Goal: Information Seeking & Learning: Learn about a topic

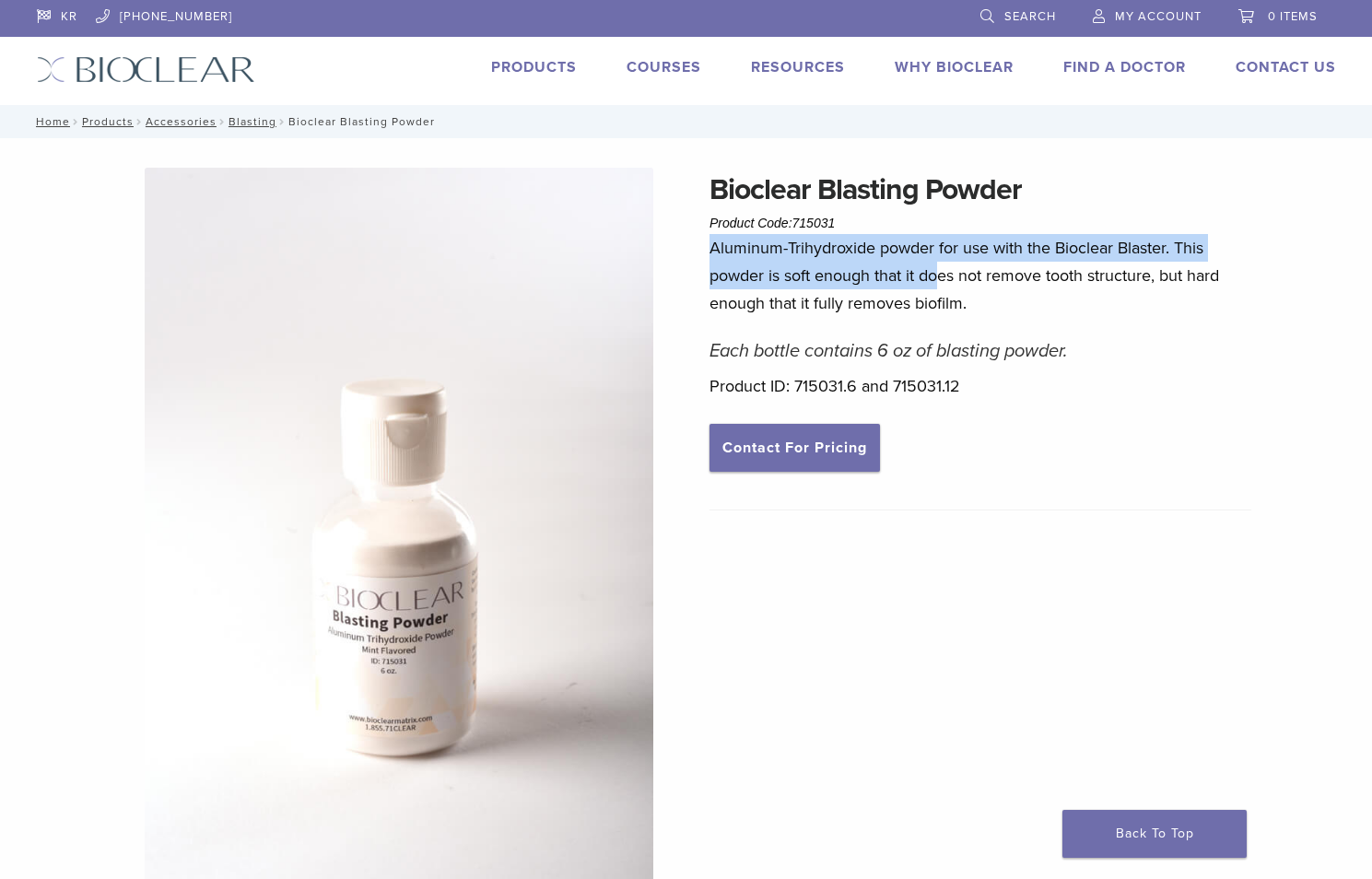
drag, startPoint x: 887, startPoint y: 231, endPoint x: 950, endPoint y: 282, distance: 81.1
click at [950, 282] on div "Bioclear Blasting Powder Product Code: 715031 $ 18.52 – $ 31.75 Price range: $1…" at bounding box center [980, 576] width 541 height 816
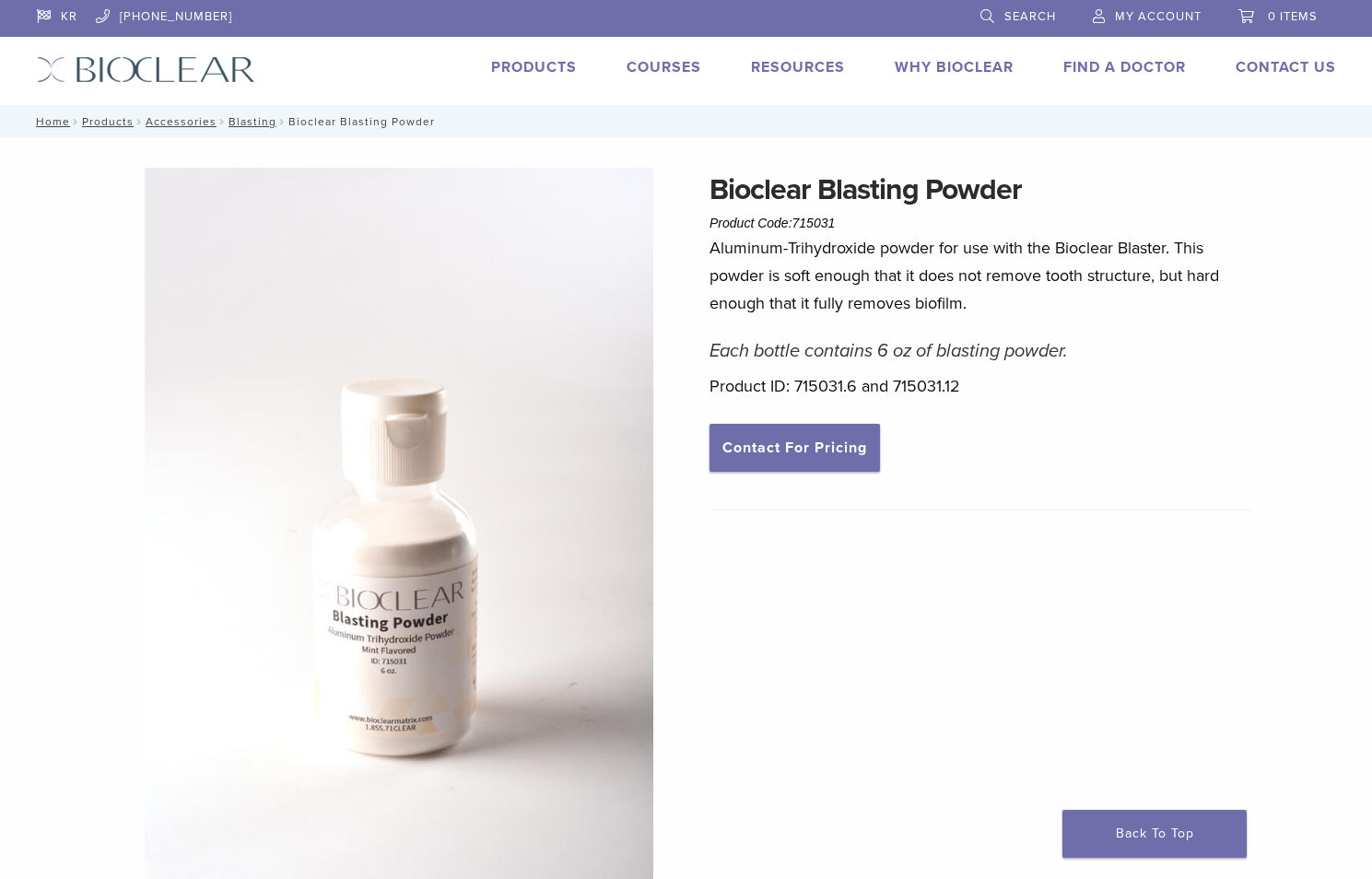
drag, startPoint x: 950, startPoint y: 282, endPoint x: 963, endPoint y: 293, distance: 17.0
click at [963, 293] on p "Aluminum-Trihydroxide powder for use with the Bioclear Blaster. This powder is …" at bounding box center [980, 275] width 541 height 83
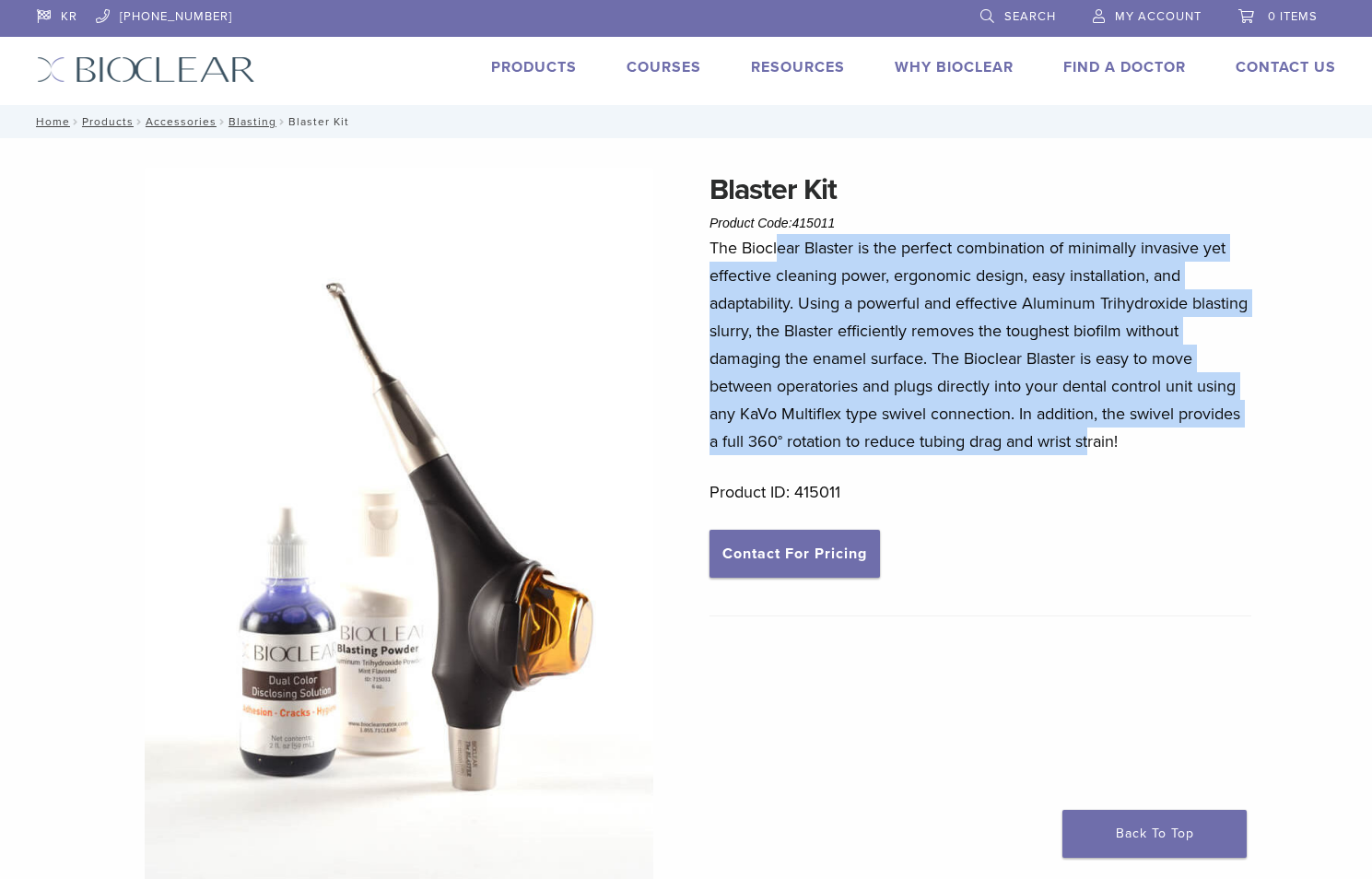
drag, startPoint x: 780, startPoint y: 251, endPoint x: 1090, endPoint y: 447, distance: 366.8
click at [1090, 447] on p "The Bioclear Blaster is the perfect combination of minimally invasive yet effec…" at bounding box center [980, 344] width 541 height 221
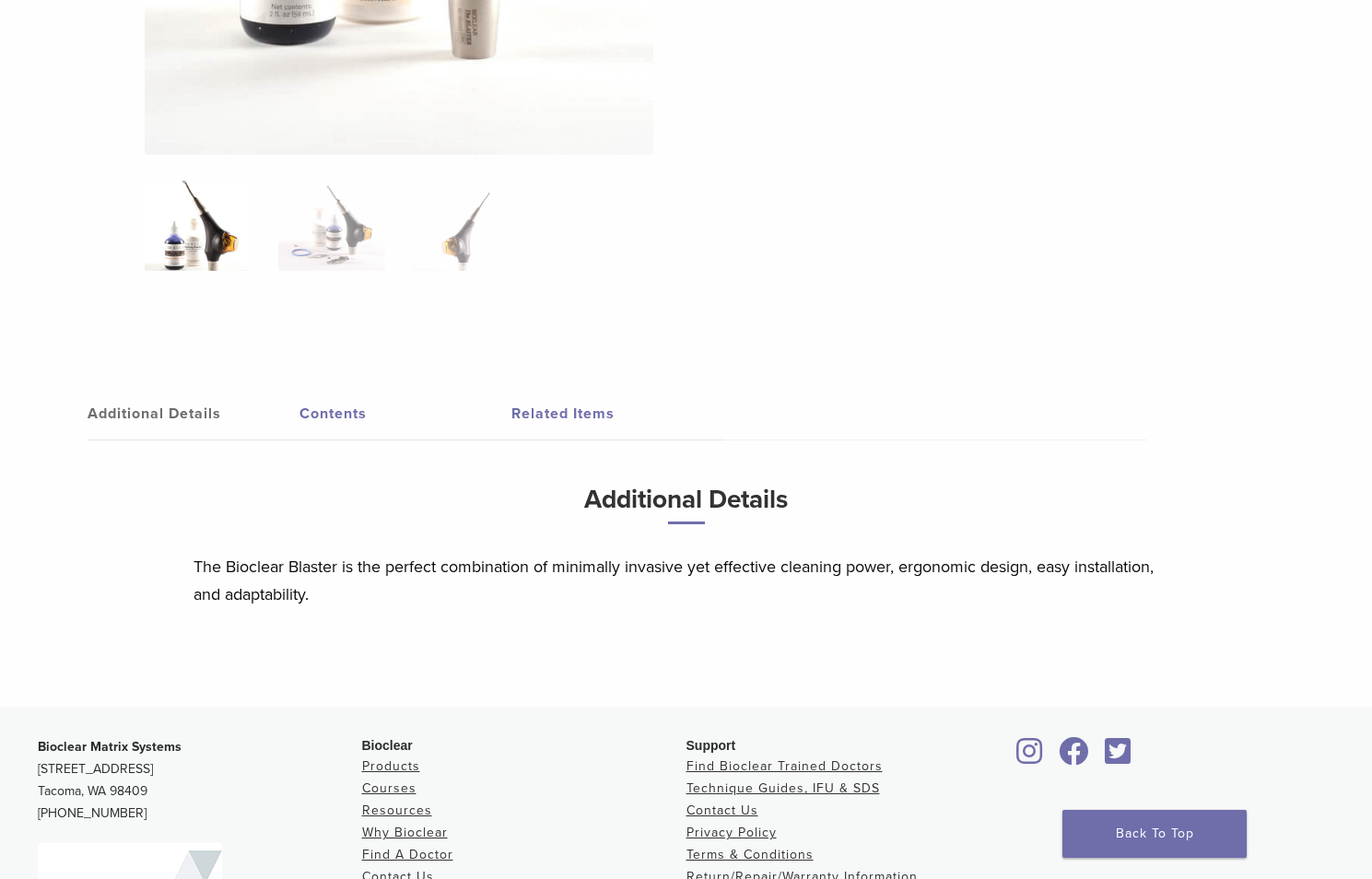
scroll to position [693, 0]
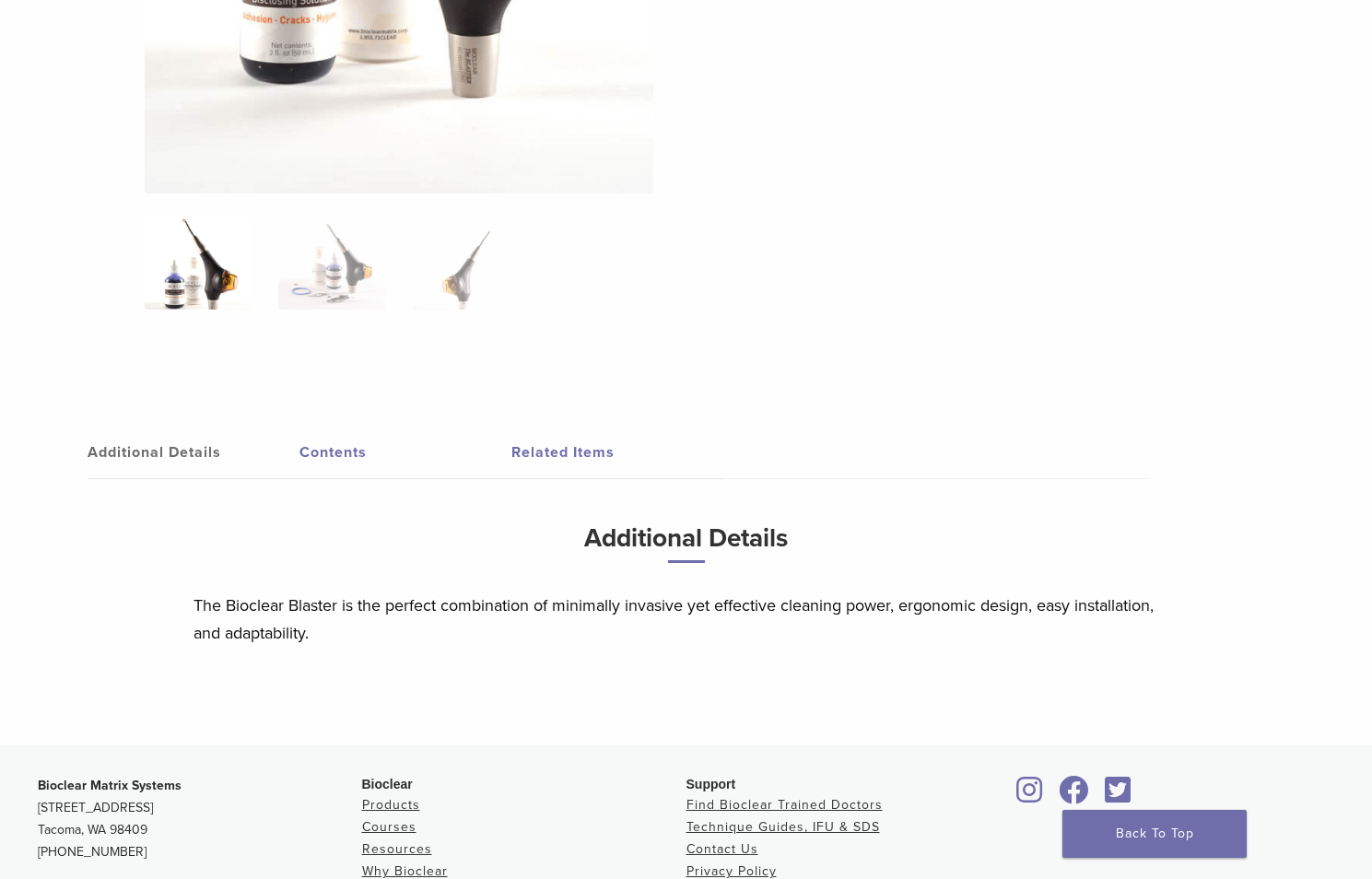
click at [367, 459] on link "Contents" at bounding box center [405, 453] width 212 height 52
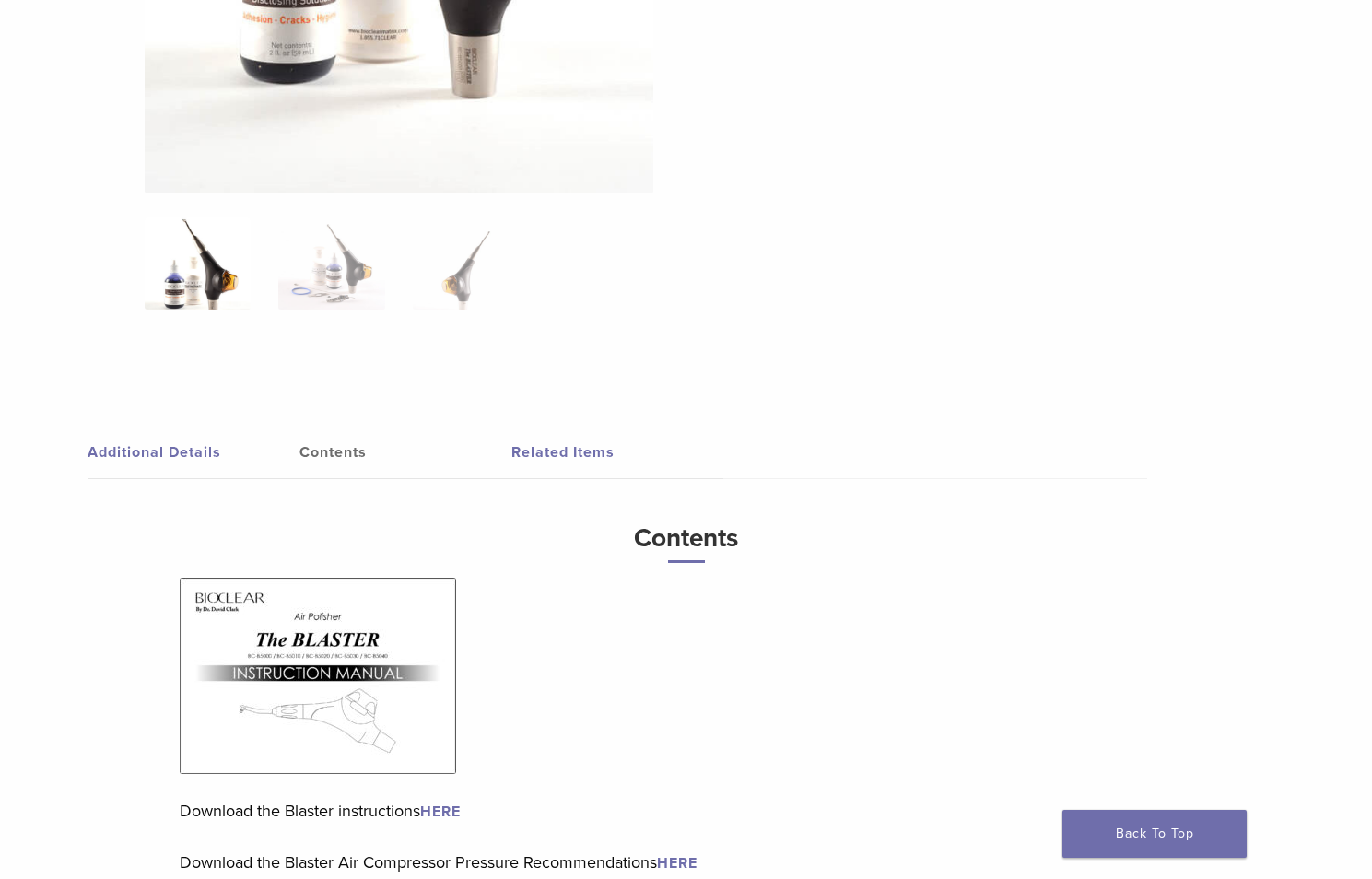
click at [354, 453] on link "Contents" at bounding box center [405, 453] width 212 height 52
click at [548, 446] on link "Related Items" at bounding box center [617, 453] width 212 height 52
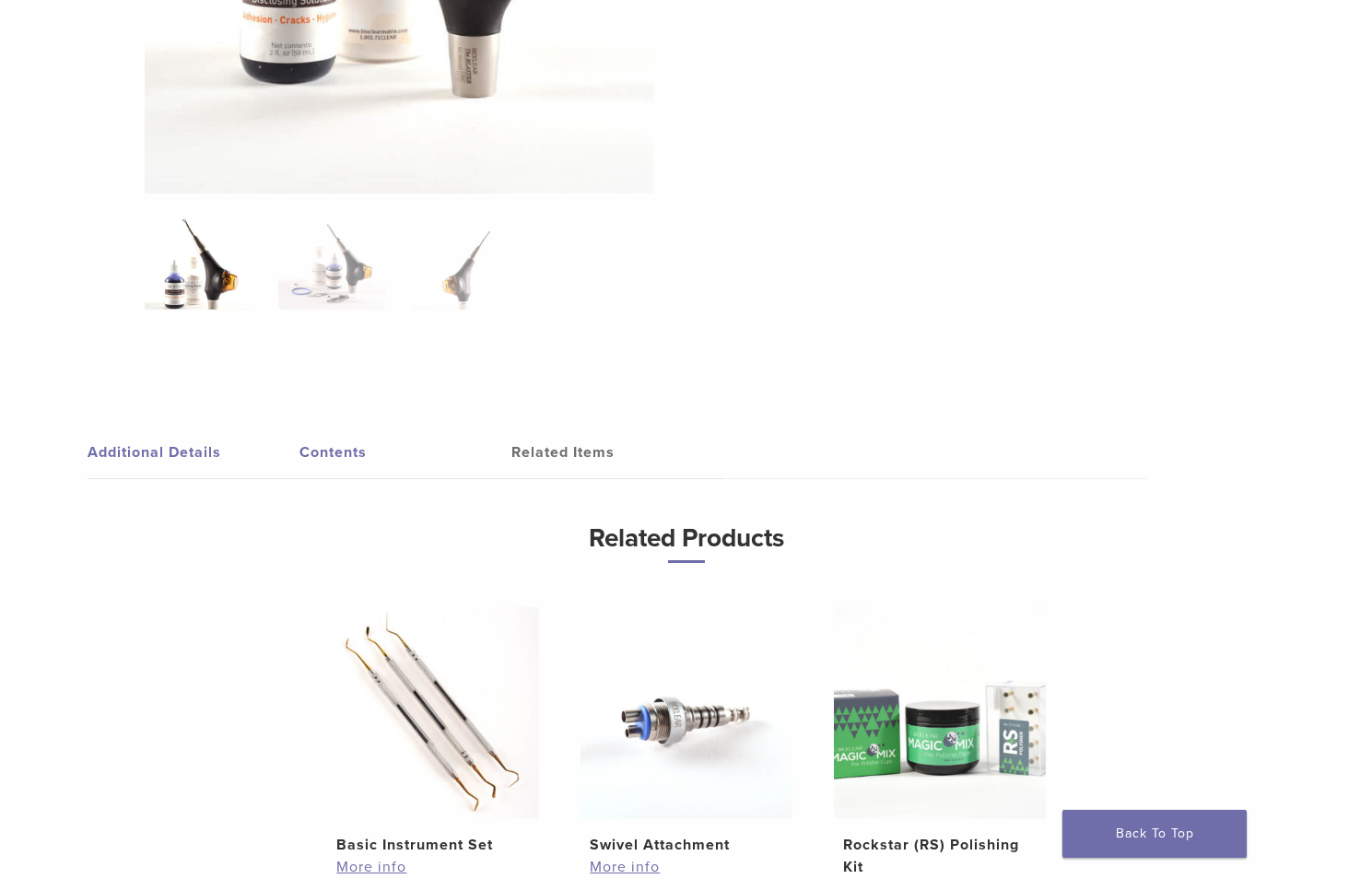
click at [357, 457] on link "Contents" at bounding box center [405, 453] width 212 height 52
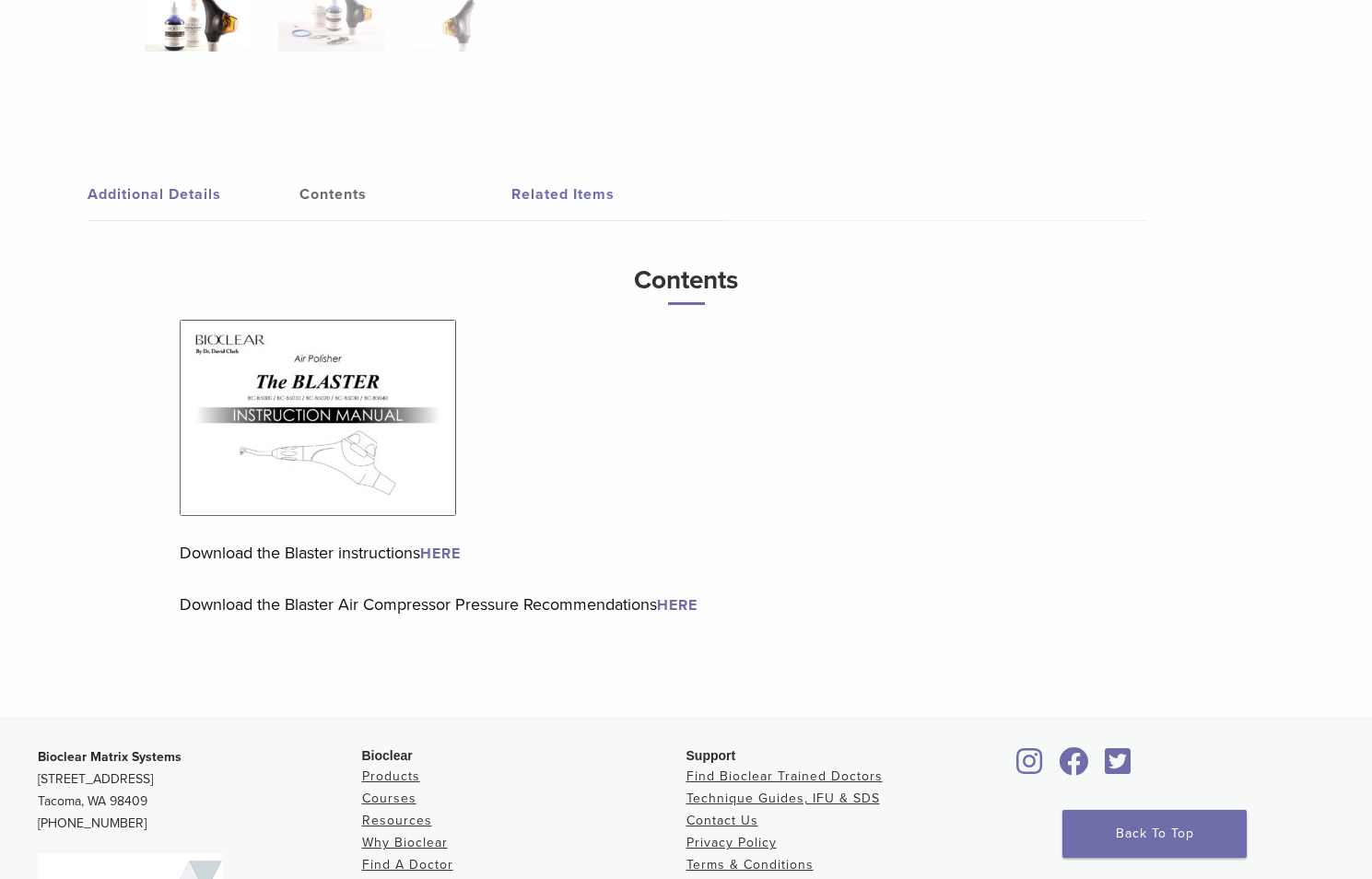
scroll to position [1000, 0]
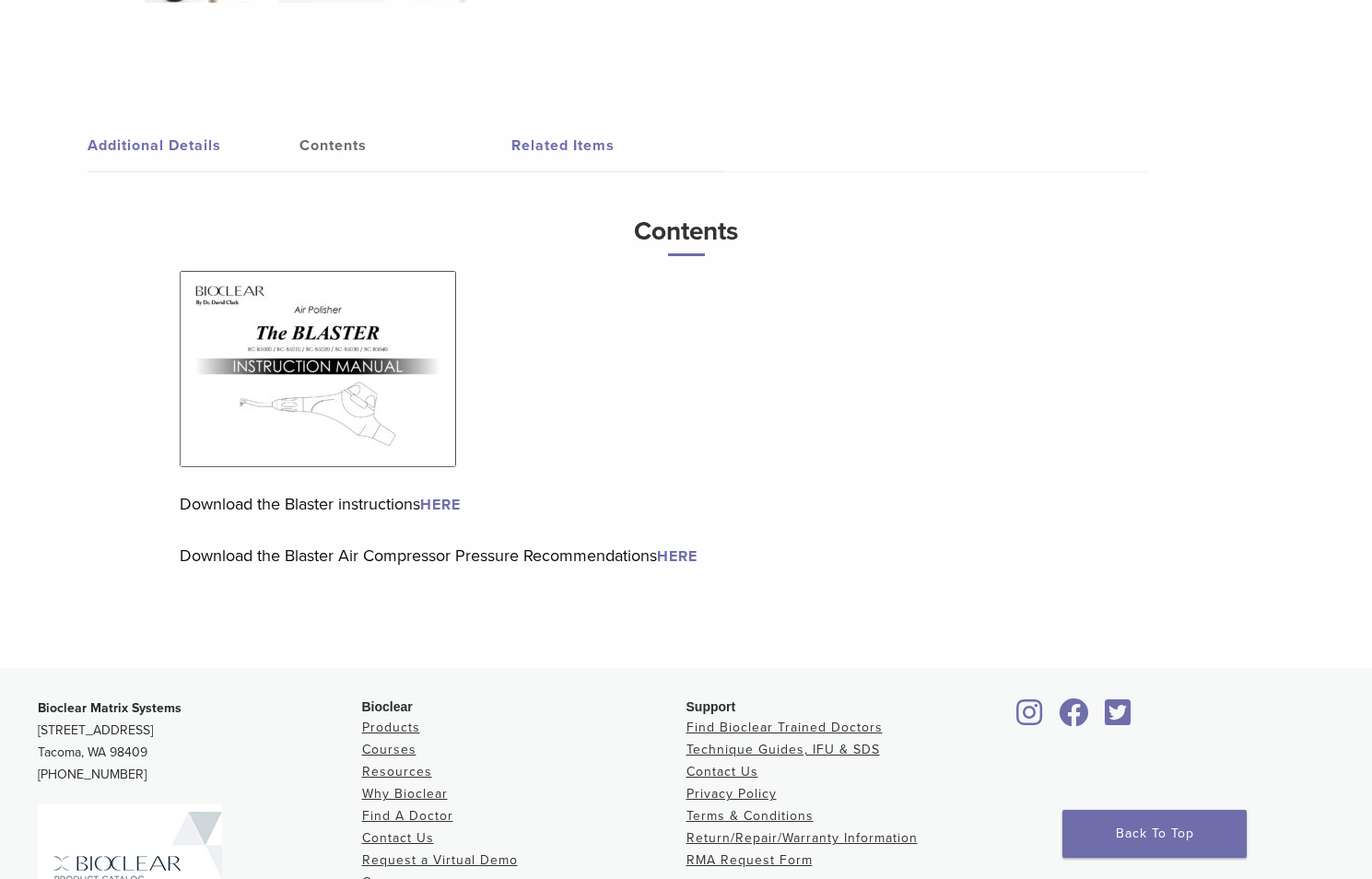
click at [405, 422] on img at bounding box center [318, 368] width 277 height 196
